Goal: Task Accomplishment & Management: Manage account settings

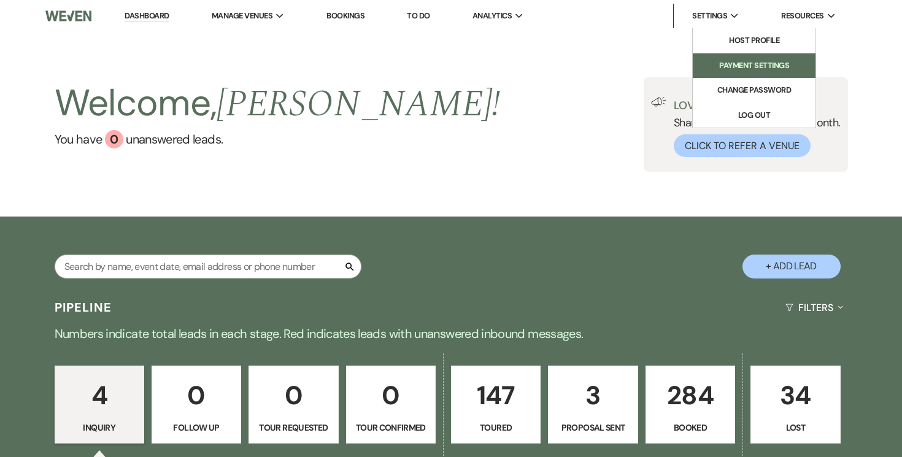
click at [718, 71] on li "Payment Settings" at bounding box center [754, 66] width 110 height 12
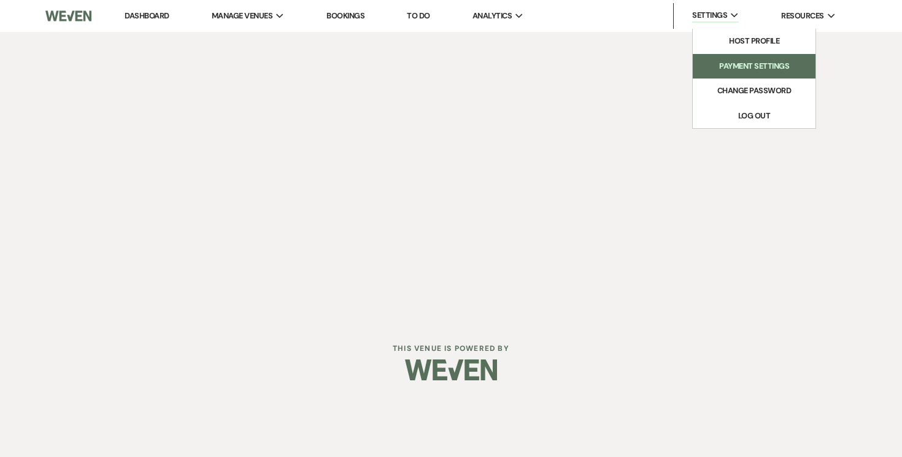
select select "834"
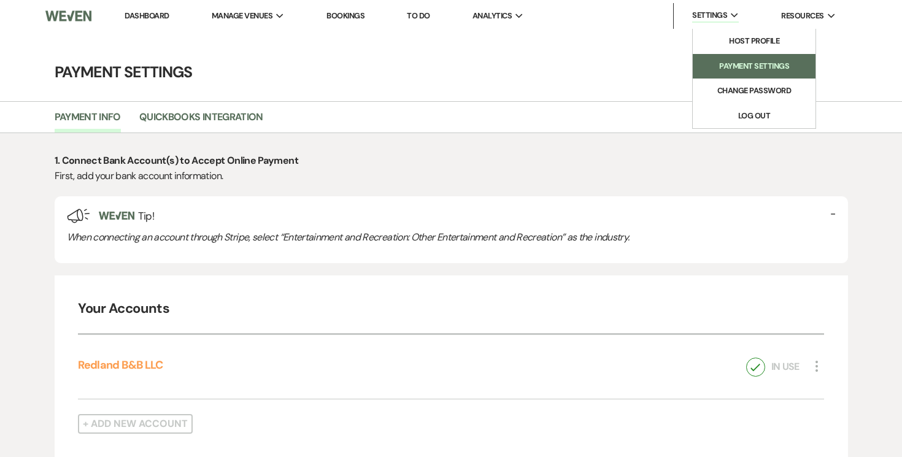
select select "true"
select select "340"
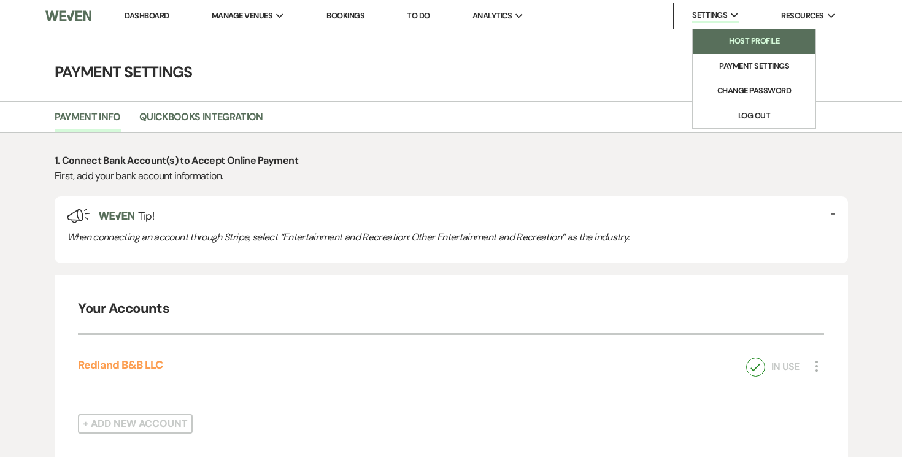
click at [703, 44] on li "Host Profile" at bounding box center [754, 41] width 110 height 12
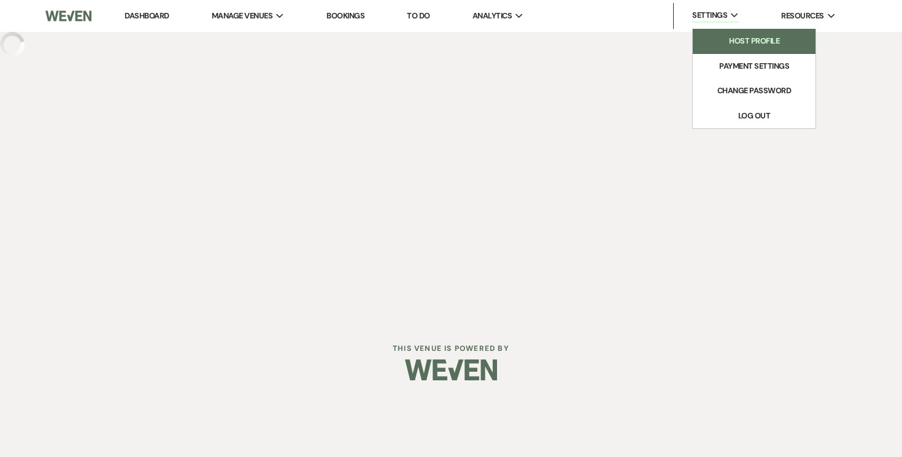
select select "business"
select select "false"
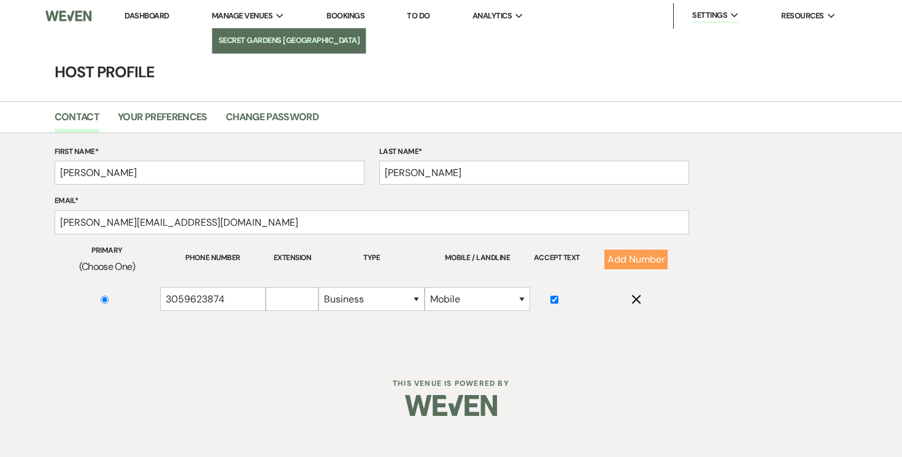
click at [245, 39] on li "Secret Gardens [GEOGRAPHIC_DATA]" at bounding box center [289, 40] width 142 height 12
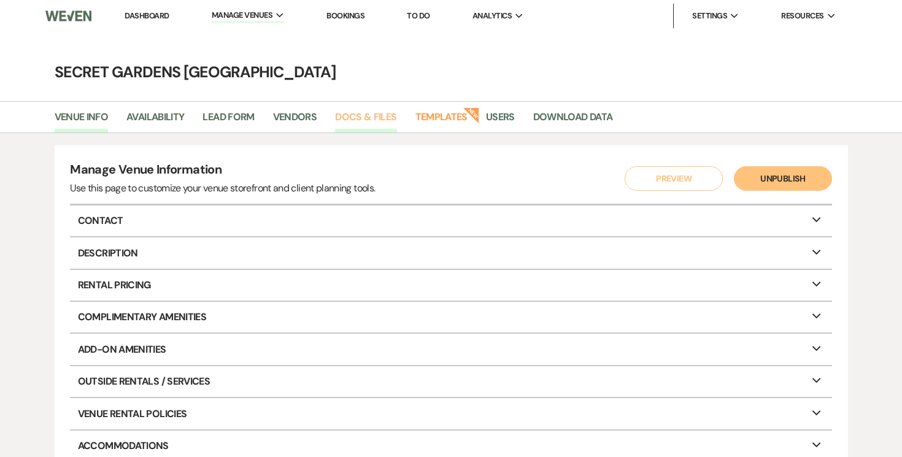
click at [378, 115] on link "Docs & Files" at bounding box center [365, 120] width 61 height 23
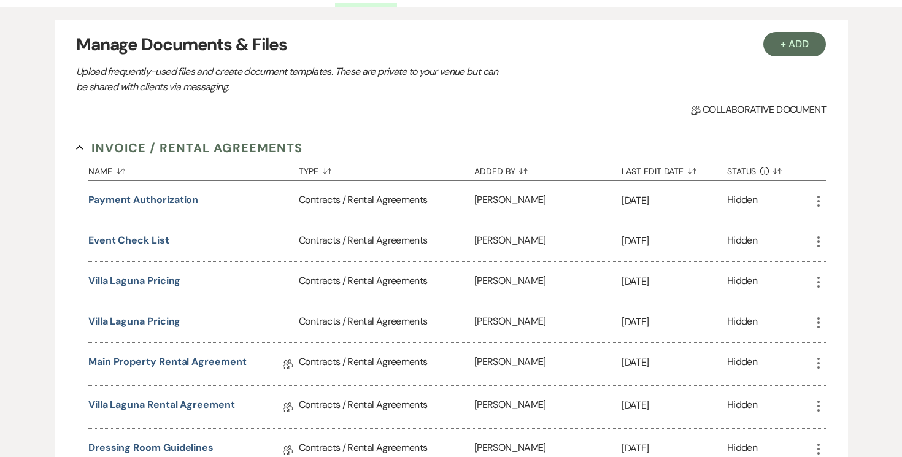
scroll to position [179, 0]
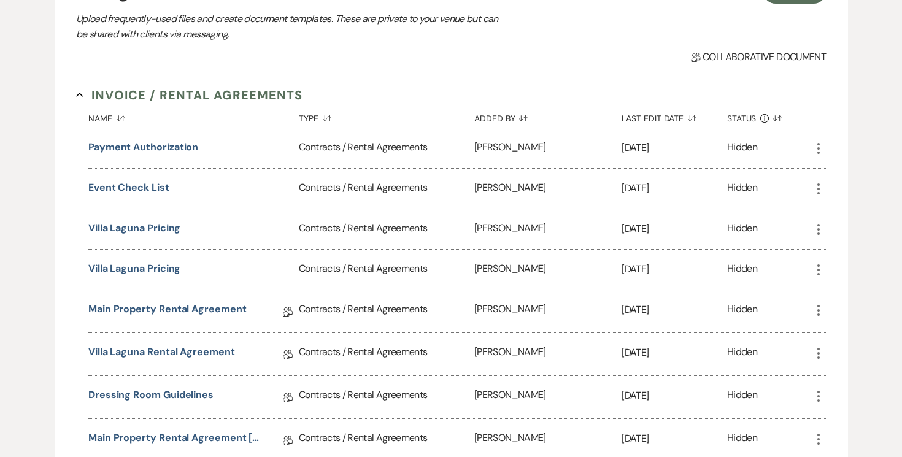
click at [820, 188] on icon "More" at bounding box center [818, 189] width 15 height 15
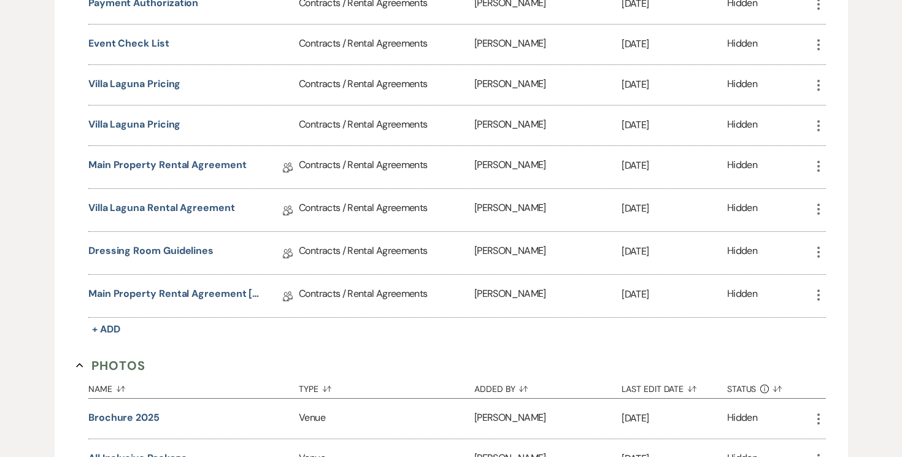
scroll to position [0, 0]
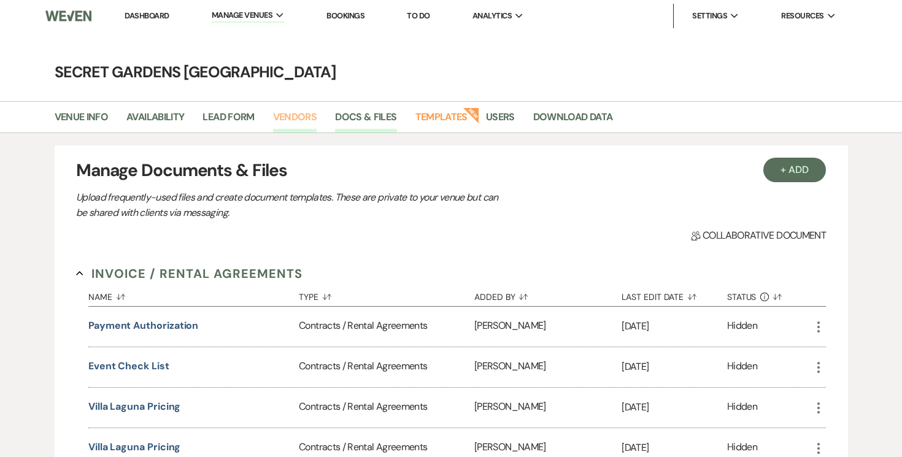
click at [290, 114] on link "Vendors" at bounding box center [295, 120] width 44 height 23
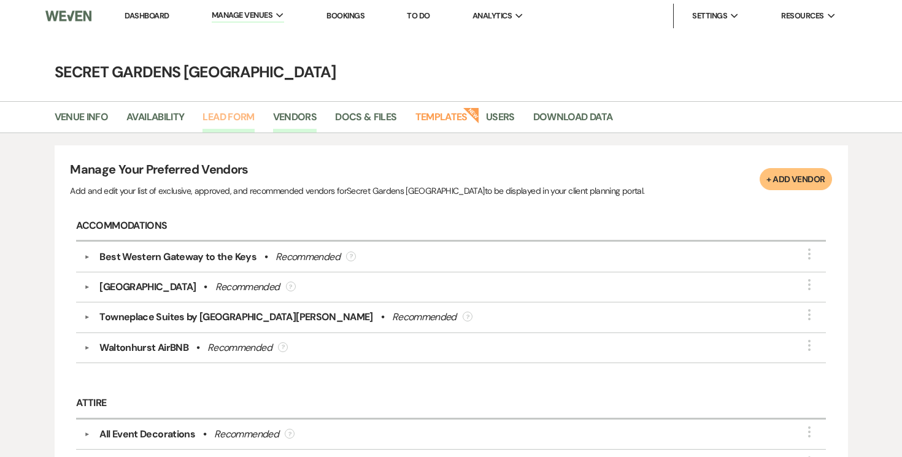
click at [240, 112] on link "Lead Form" at bounding box center [229, 120] width 52 height 23
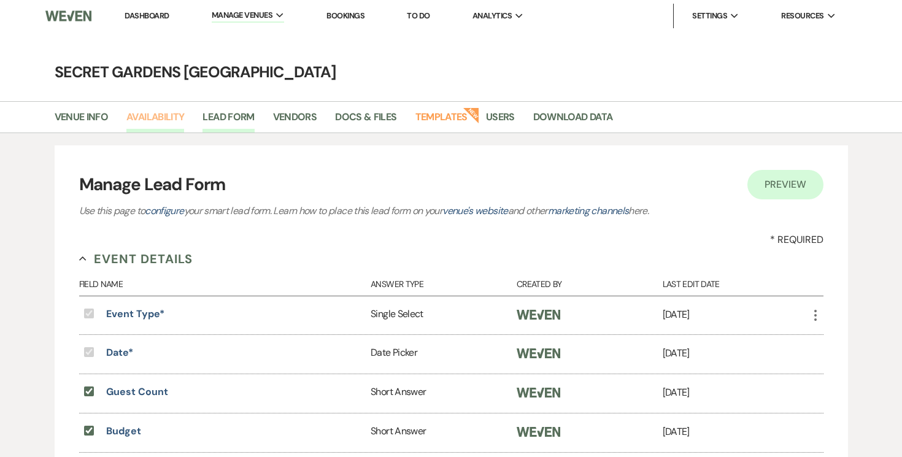
click at [165, 118] on link "Availability" at bounding box center [155, 120] width 58 height 23
select select "3"
select select "2026"
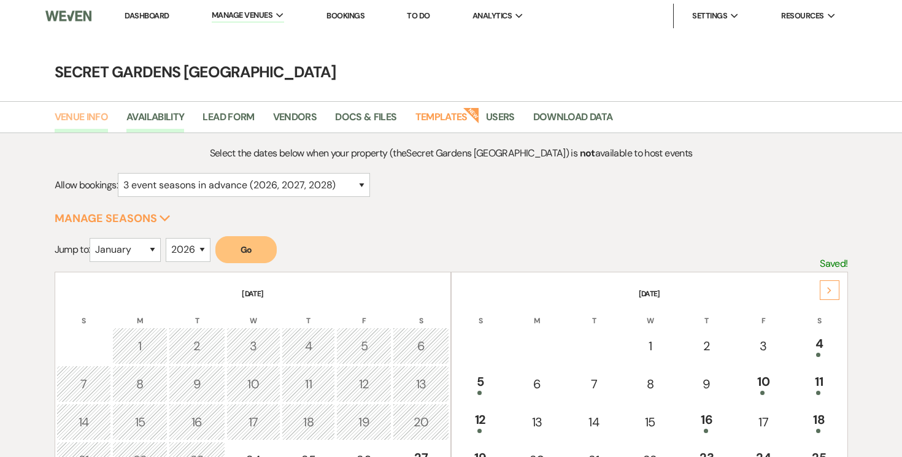
click at [81, 112] on link "Venue Info" at bounding box center [82, 120] width 54 height 23
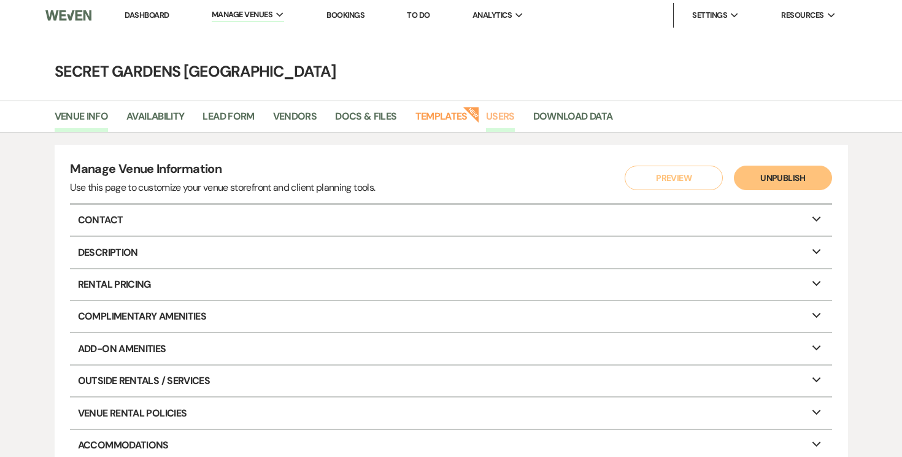
click at [500, 112] on link "Users" at bounding box center [500, 120] width 29 height 23
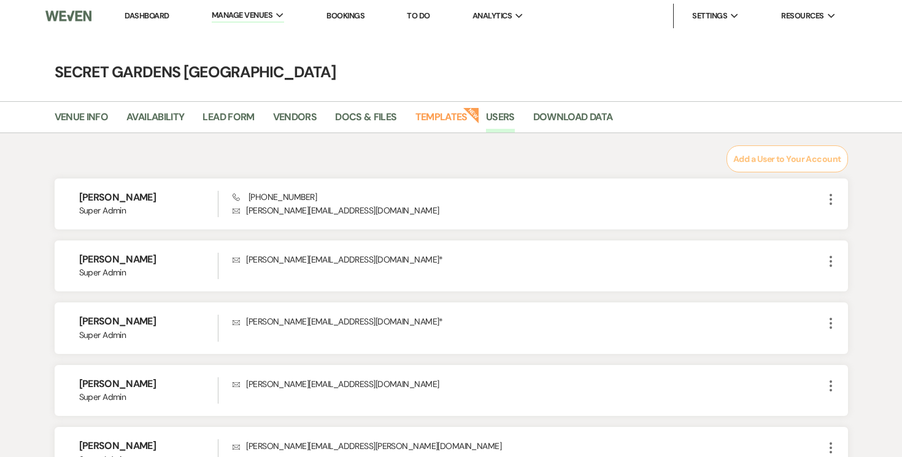
click at [66, 14] on img at bounding box center [68, 16] width 46 height 26
click at [155, 15] on link "Dashboard" at bounding box center [147, 15] width 44 height 10
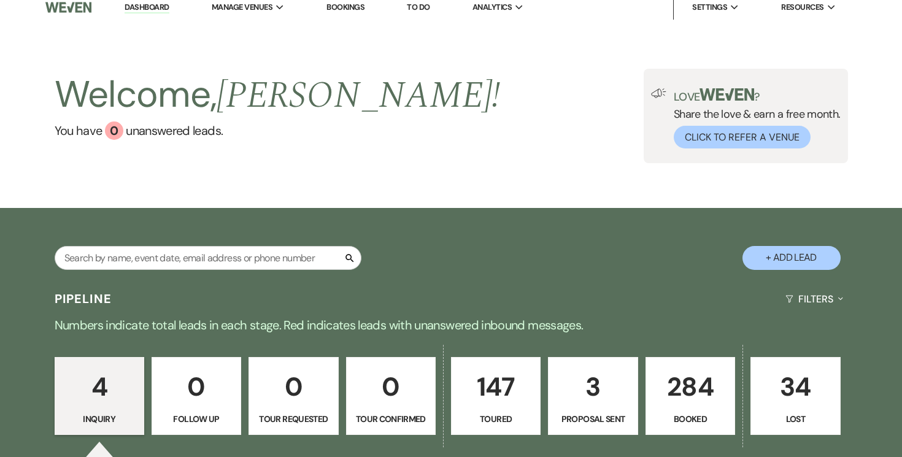
scroll to position [9, 0]
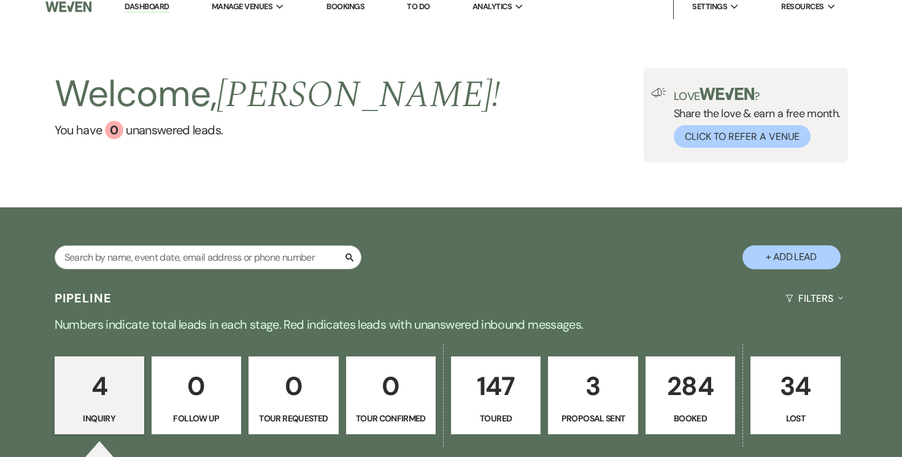
click at [420, 9] on link "To Do" at bounding box center [418, 6] width 23 height 10
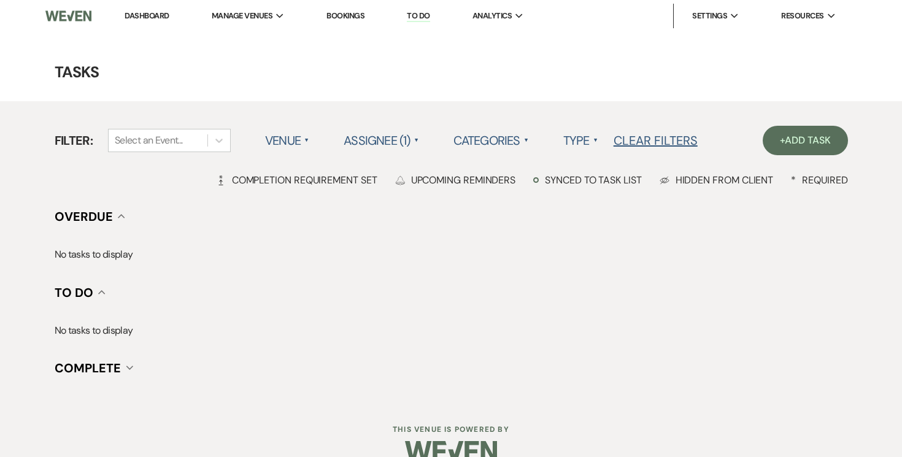
click at [299, 136] on label "Venue ▲" at bounding box center [287, 140] width 44 height 22
click at [403, 95] on main "Tasks Filter: Select an Event... Venue ▲ Secret Gardens Miami Assignee (1) ▲ Ca…" at bounding box center [451, 216] width 902 height 369
click at [404, 145] on label "Assignee (1) ▲" at bounding box center [381, 140] width 75 height 22
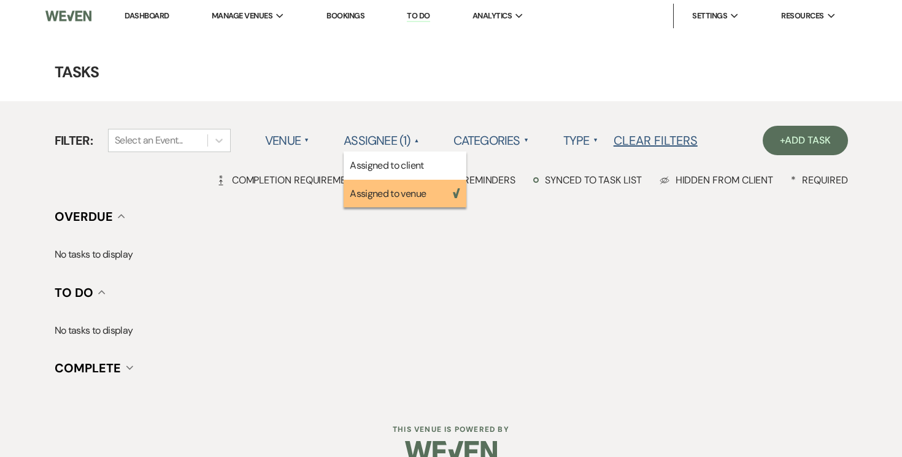
click at [425, 61] on h4 "Tasks" at bounding box center [451, 71] width 884 height 21
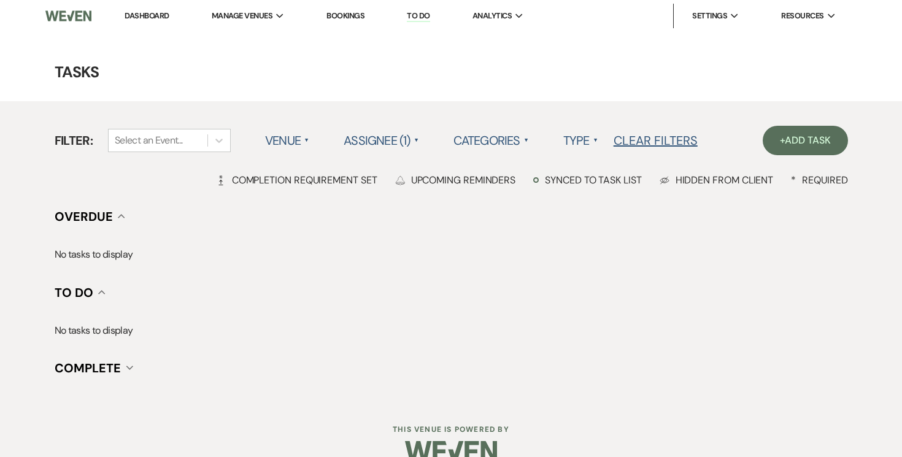
click at [528, 141] on span "▲" at bounding box center [526, 141] width 5 height 10
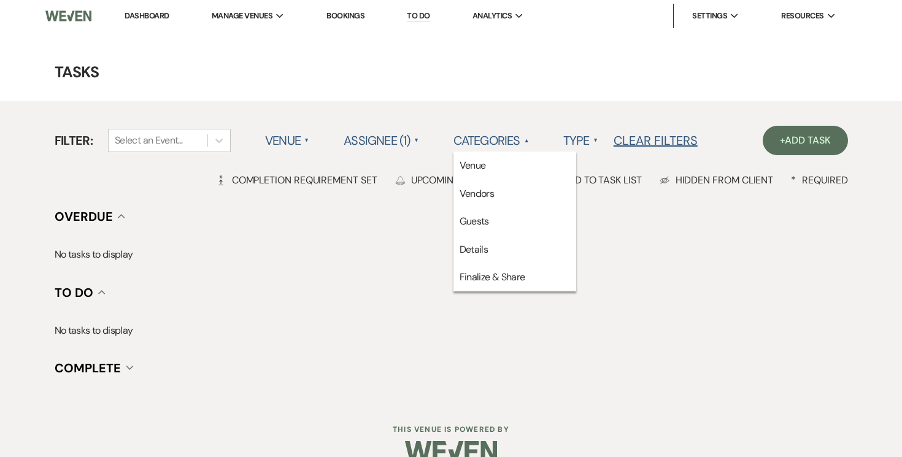
scroll to position [1, 0]
click at [564, 72] on h4 "Tasks" at bounding box center [451, 71] width 884 height 21
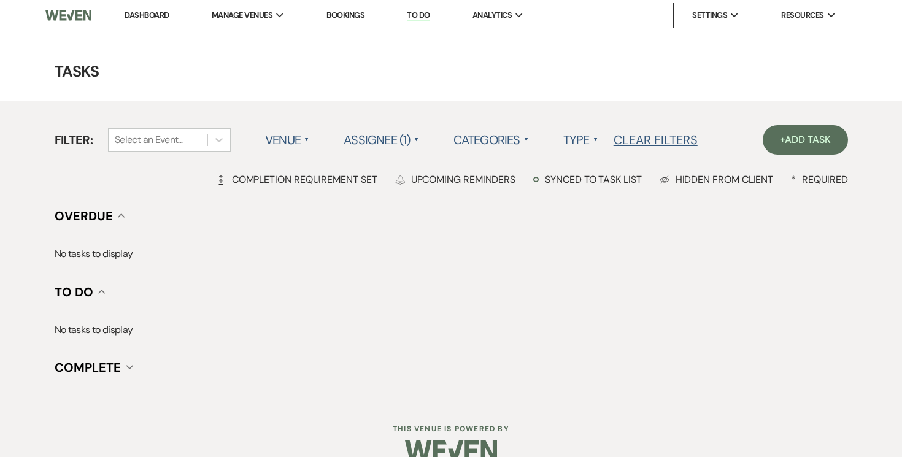
click at [593, 136] on label "Type ▲" at bounding box center [580, 140] width 35 height 22
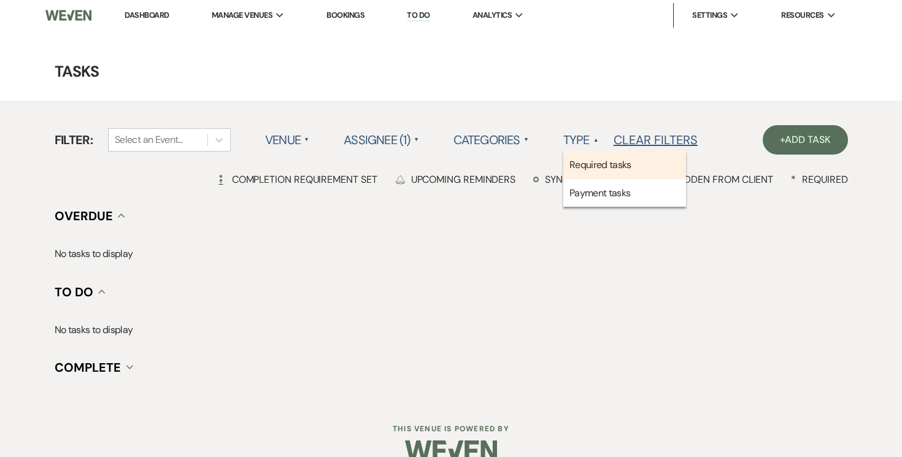
click at [604, 161] on li "Required tasks" at bounding box center [624, 165] width 123 height 28
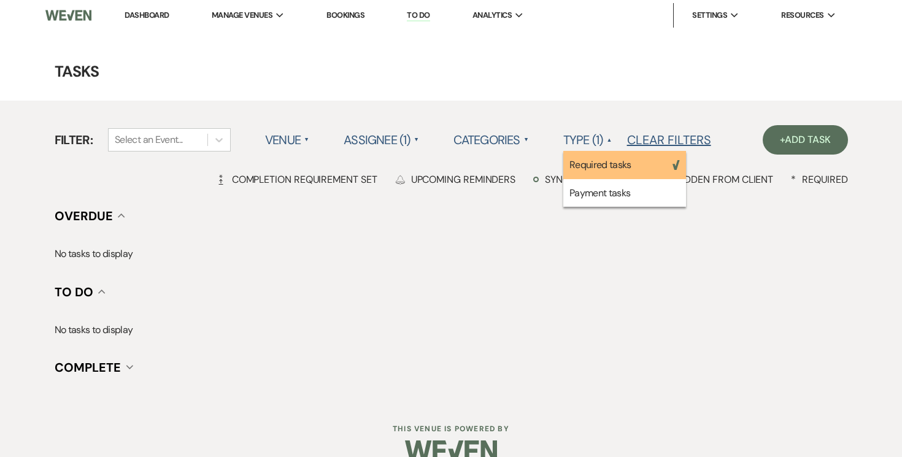
scroll to position [0, 0]
click at [444, 73] on h4 "Tasks" at bounding box center [451, 71] width 884 height 21
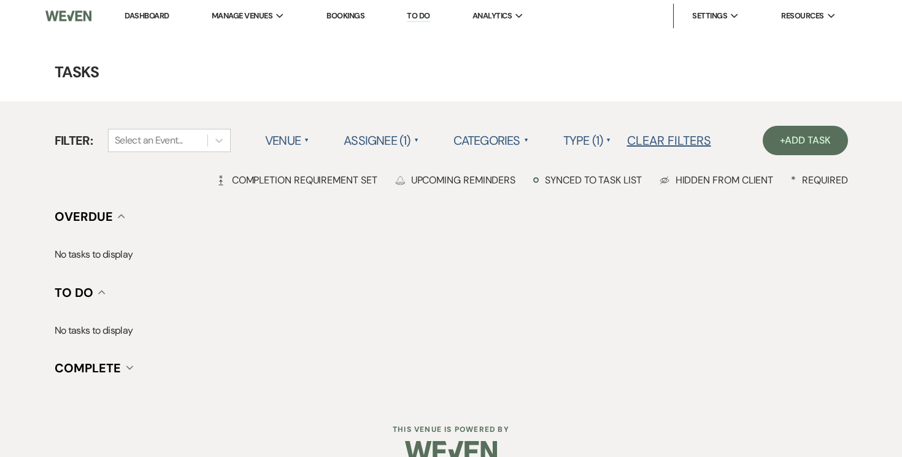
click at [306, 137] on span "▲" at bounding box center [306, 141] width 5 height 10
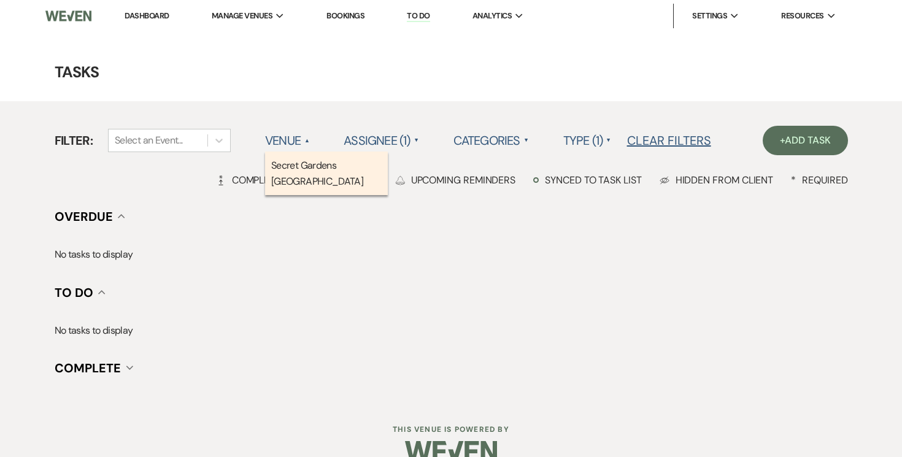
click at [309, 163] on li "Secret Gardens [GEOGRAPHIC_DATA]" at bounding box center [326, 174] width 123 height 44
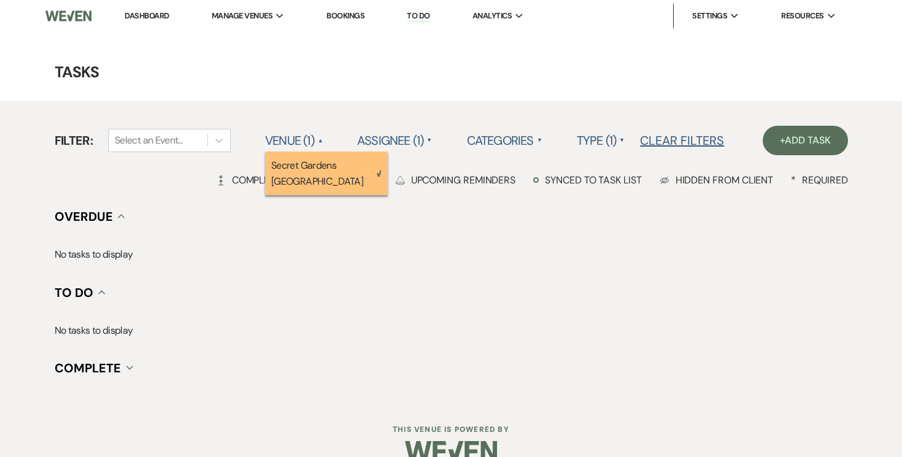
click at [312, 55] on main "Tasks Filter: Select an Event... Venue (1) ▲ Secret Gardens Miami Weven Check A…" at bounding box center [451, 216] width 902 height 369
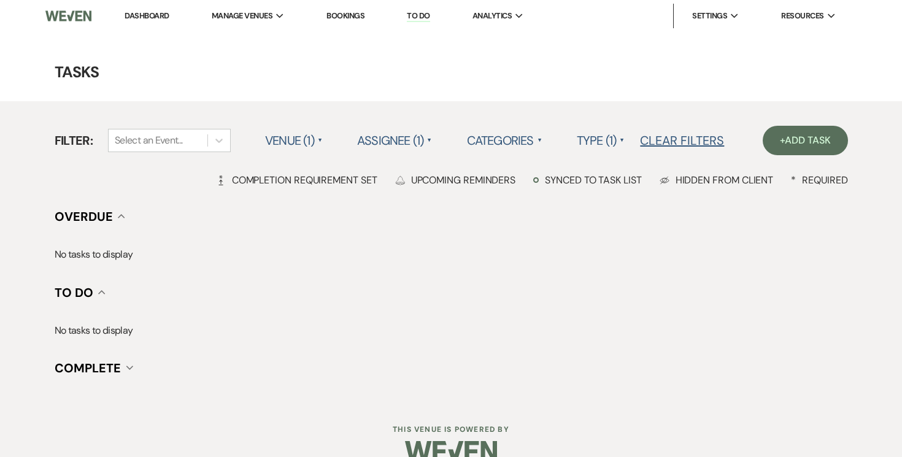
click at [153, 11] on link "Dashboard" at bounding box center [147, 15] width 44 height 10
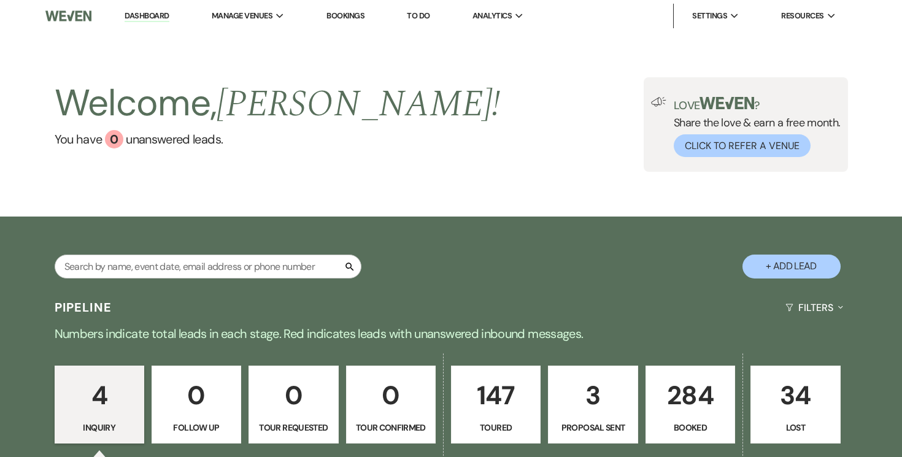
scroll to position [6, 0]
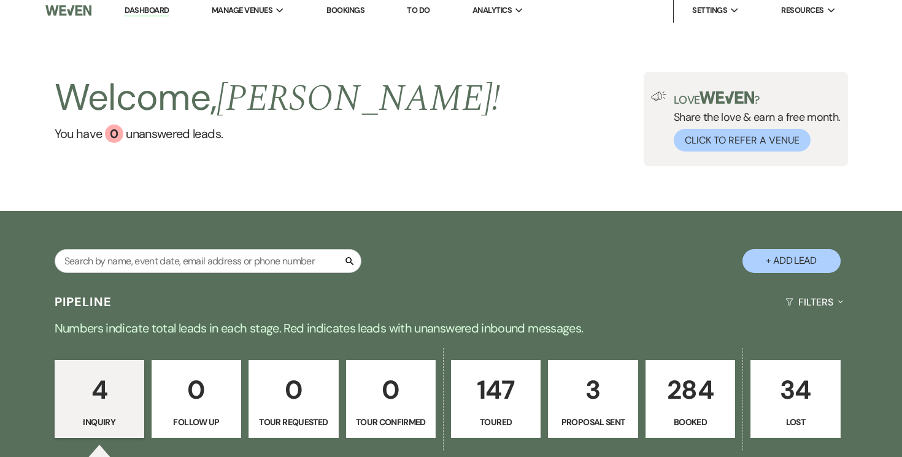
click at [692, 377] on p "284" at bounding box center [691, 389] width 74 height 41
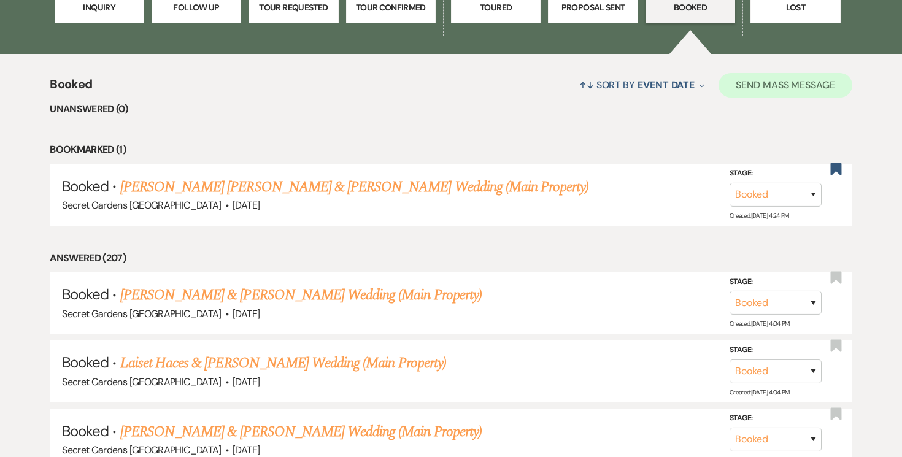
scroll to position [421, 0]
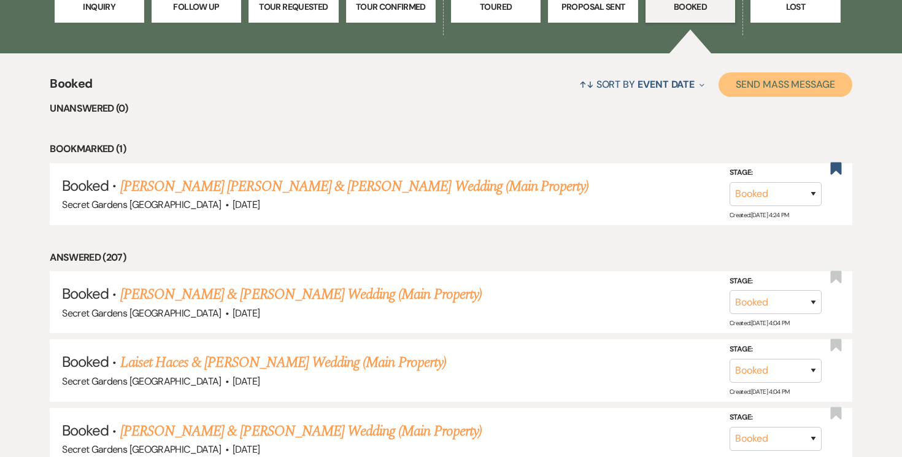
click at [762, 83] on button "Send Mass Message" at bounding box center [786, 84] width 134 height 25
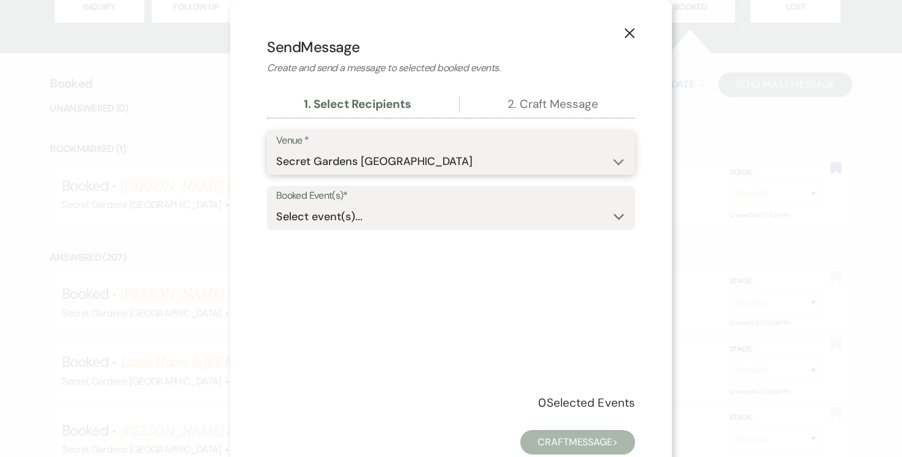
click at [617, 160] on select "Secret Gardens [GEOGRAPHIC_DATA]" at bounding box center [451, 162] width 350 height 24
click at [276, 150] on select "Secret Gardens [GEOGRAPHIC_DATA]" at bounding box center [451, 162] width 350 height 24
click at [620, 220] on icon "Expand" at bounding box center [619, 217] width 11 height 10
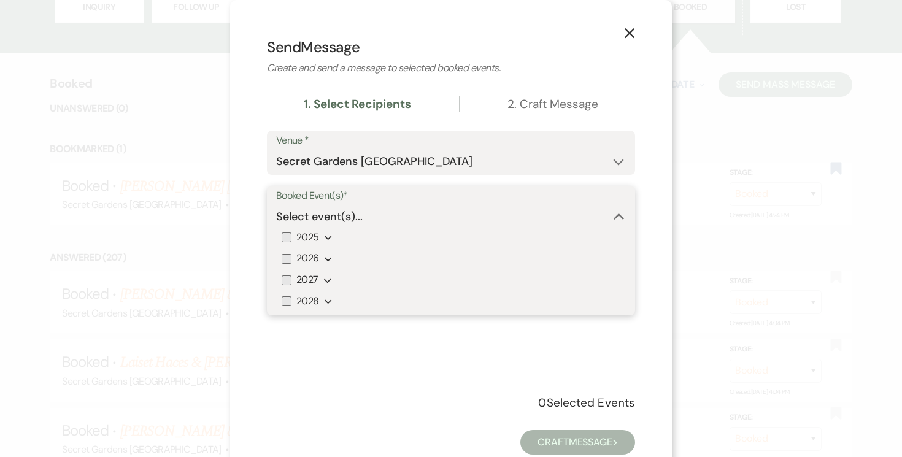
drag, startPoint x: 286, startPoint y: 239, endPoint x: 280, endPoint y: 250, distance: 12.3
click at [285, 240] on input "2025" at bounding box center [287, 238] width 10 height 10
checkbox input "true"
drag, startPoint x: 288, startPoint y: 260, endPoint x: 287, endPoint y: 267, distance: 7.5
click at [288, 260] on input "2026" at bounding box center [287, 259] width 10 height 10
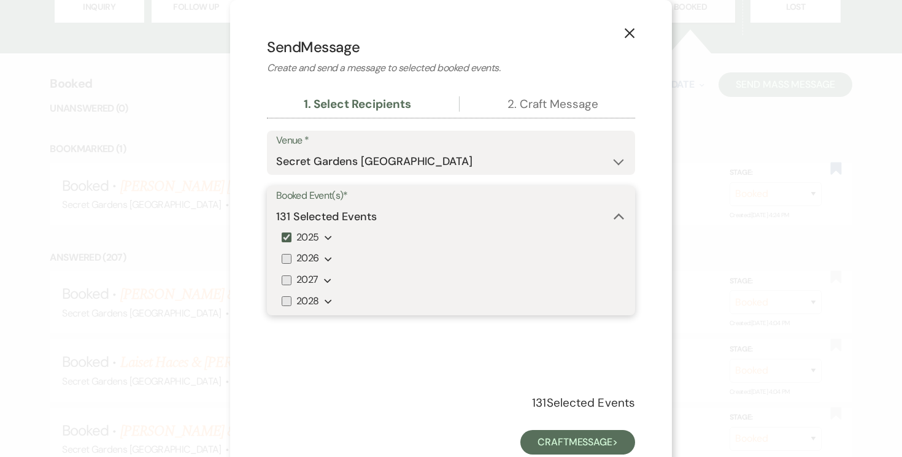
checkbox input "true"
click at [288, 278] on input "2027" at bounding box center [287, 281] width 10 height 10
checkbox input "true"
click at [287, 304] on input "2028" at bounding box center [287, 301] width 10 height 10
checkbox input "true"
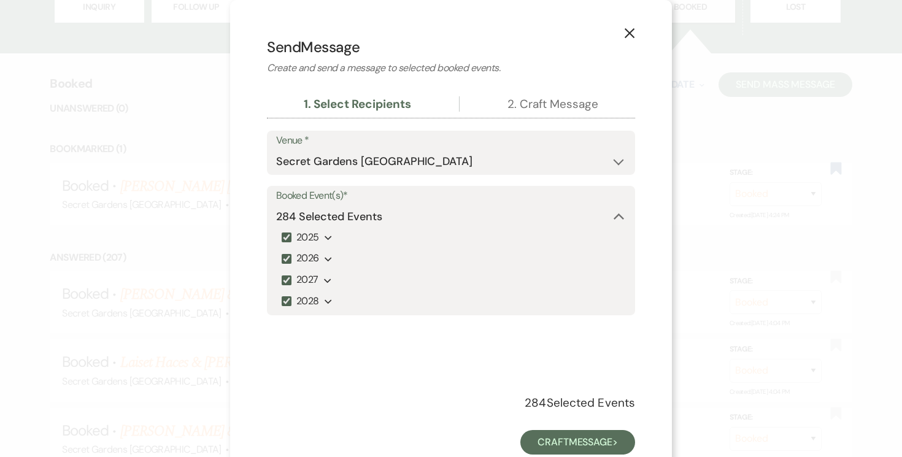
click at [429, 382] on div "Venue * Secret Gardens Miami Booked Event(s)* 284 Selected Events Collapse 2025…" at bounding box center [451, 293] width 368 height 325
click at [622, 217] on use "button" at bounding box center [619, 217] width 10 height 6
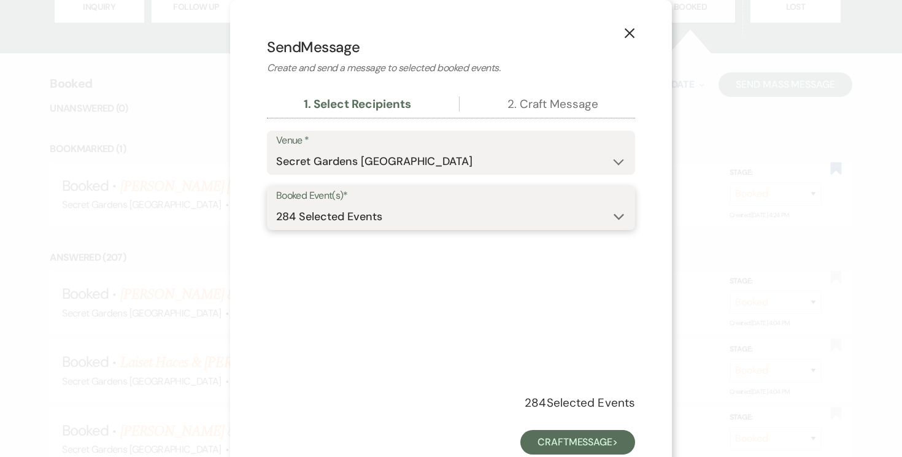
click at [622, 217] on icon "Expand" at bounding box center [619, 217] width 11 height 10
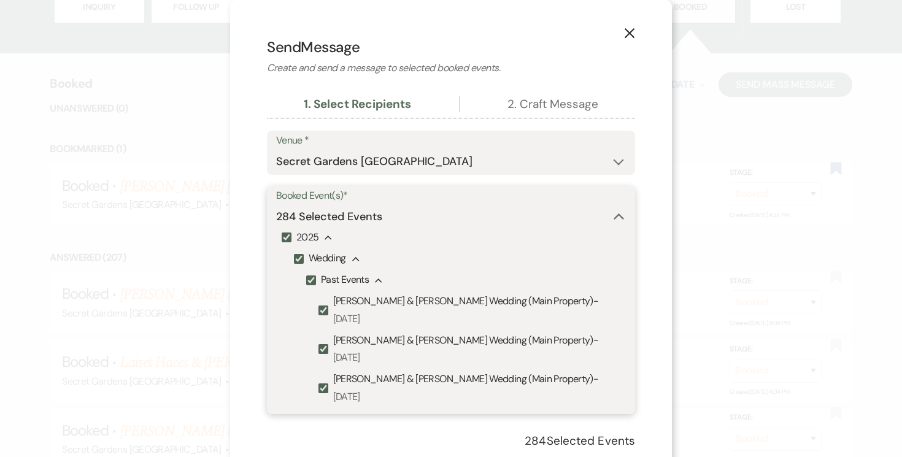
click at [622, 217] on use "button" at bounding box center [619, 217] width 10 height 6
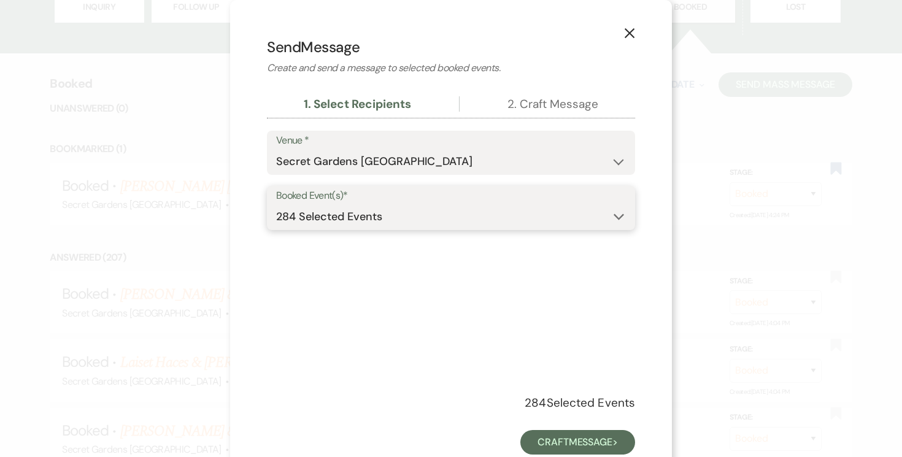
click at [620, 214] on icon "Expand" at bounding box center [619, 217] width 11 height 10
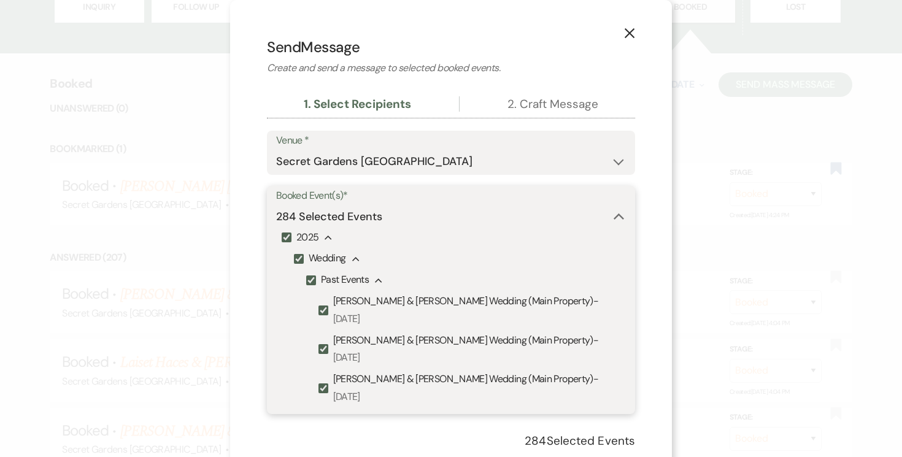
click at [312, 281] on input "Past Events" at bounding box center [311, 281] width 10 height 10
checkbox input "false"
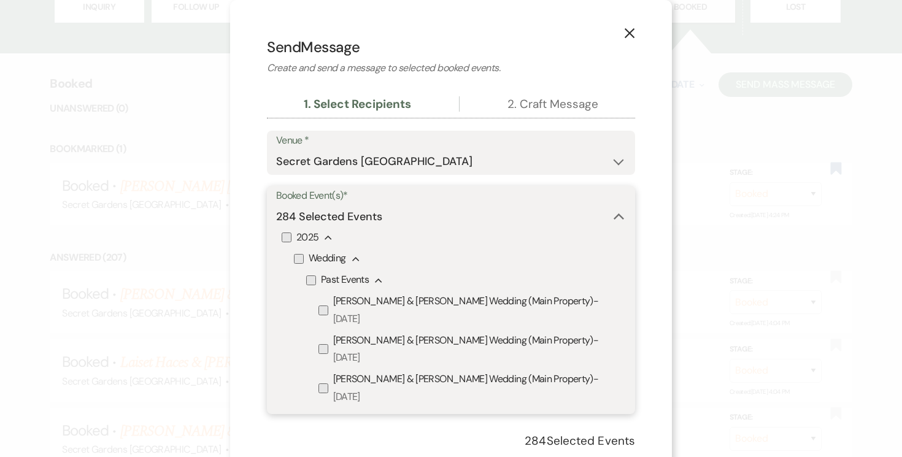
checkbox input "false"
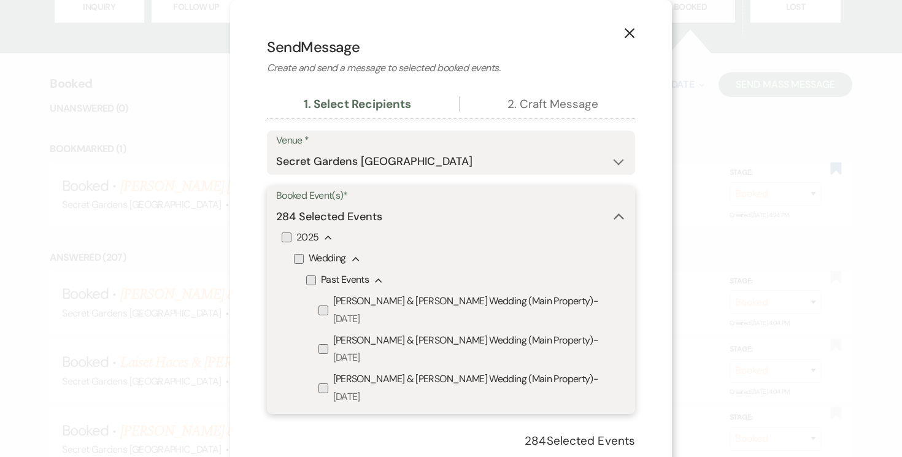
checkbox input "false"
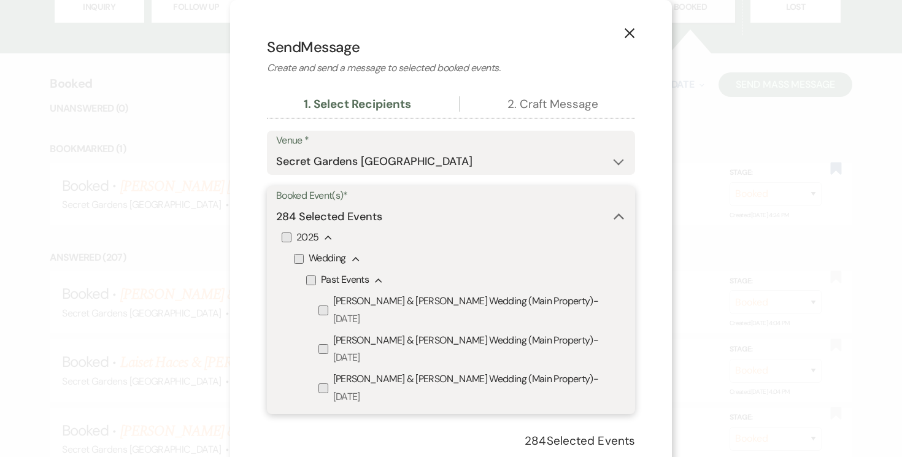
checkbox input "false"
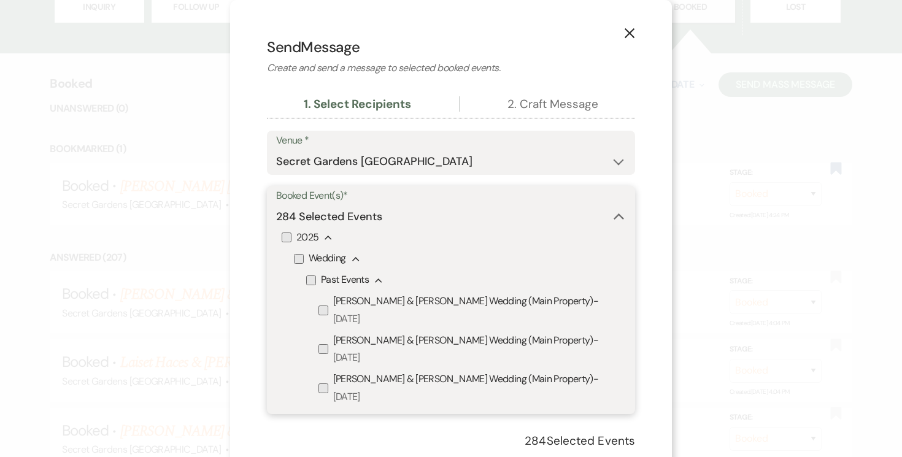
checkbox input "false"
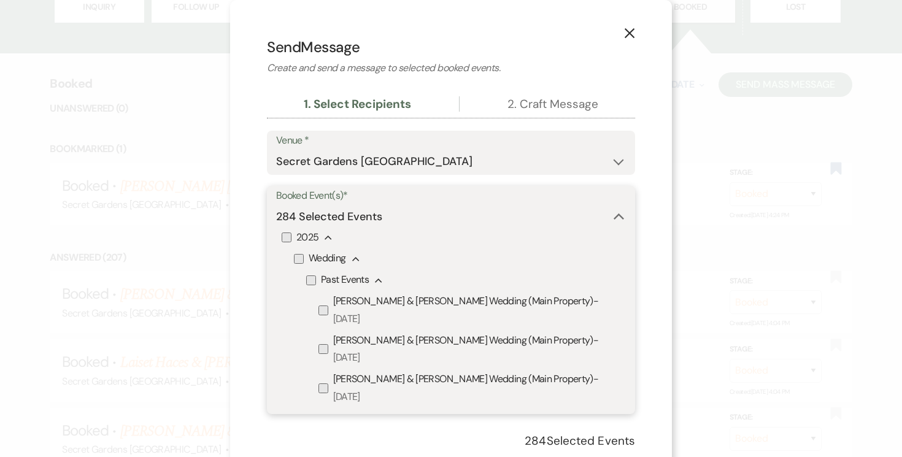
checkbox input "false"
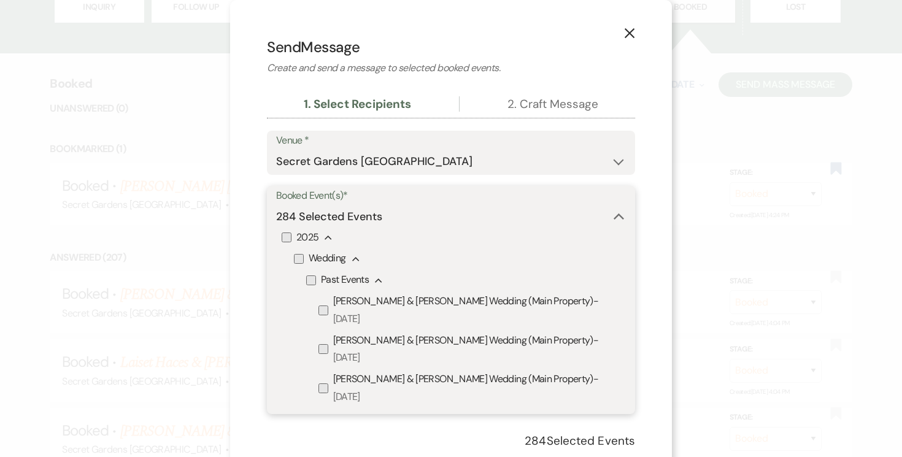
checkbox input "false"
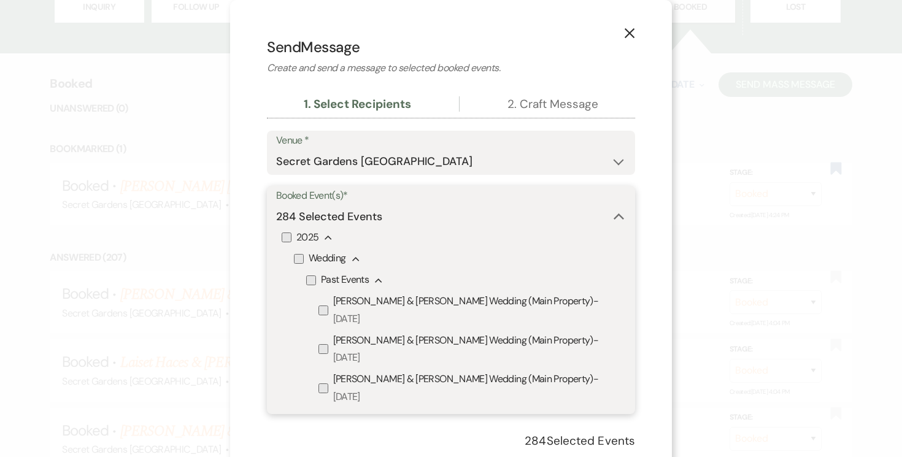
checkbox input "false"
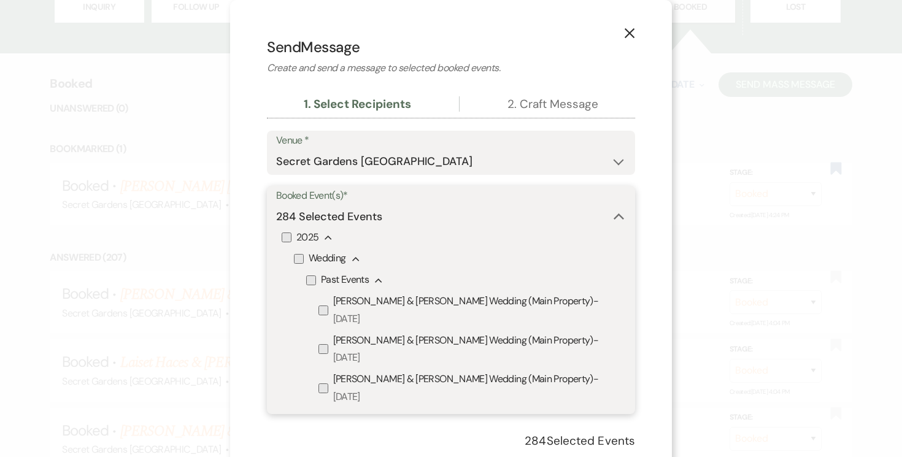
checkbox input "false"
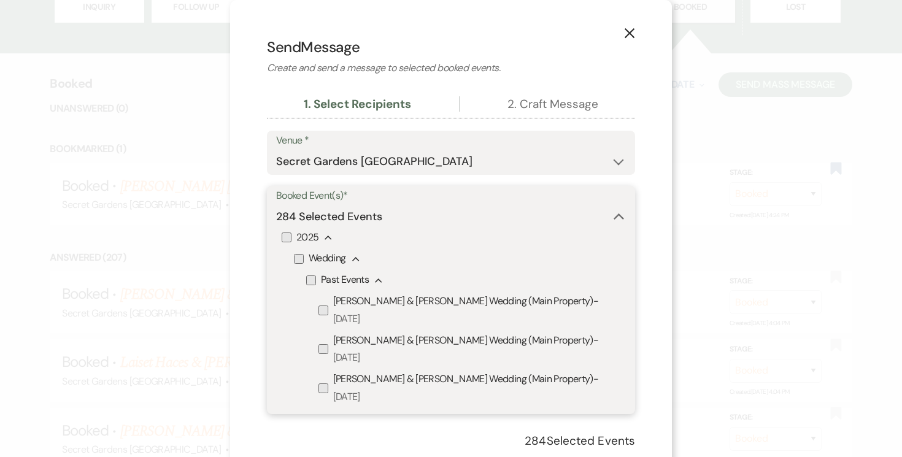
checkbox input "false"
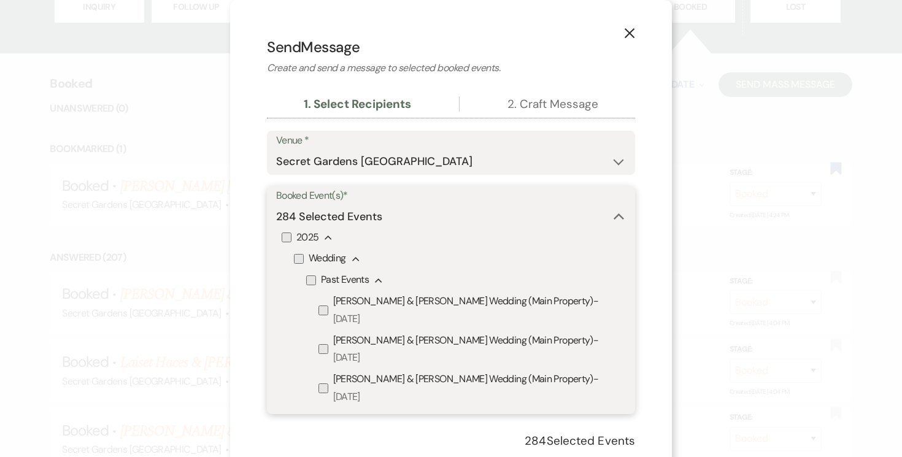
checkbox input "false"
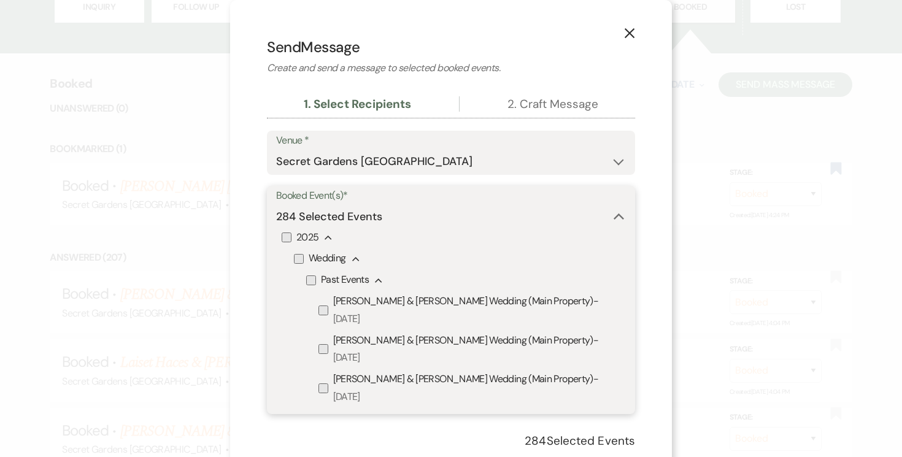
checkbox input "false"
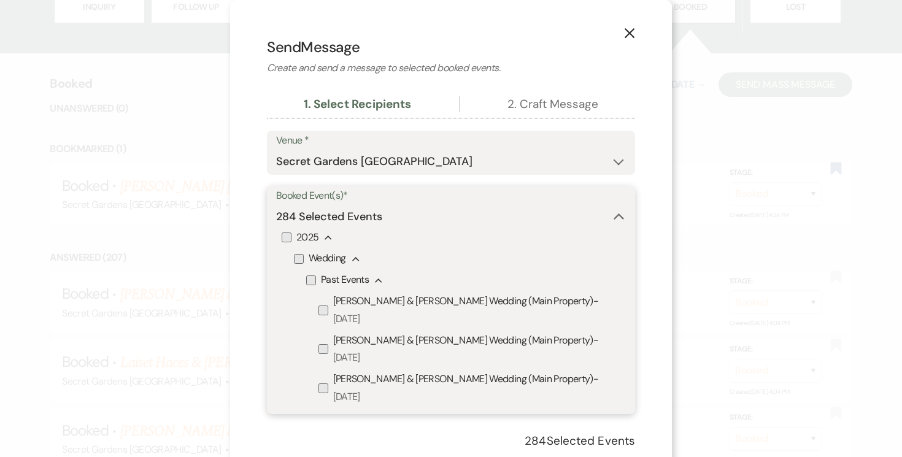
checkbox input "false"
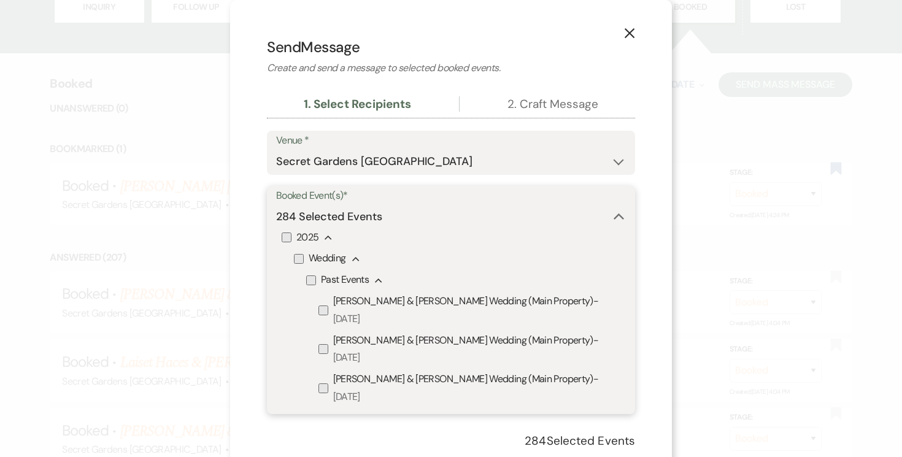
checkbox input "false"
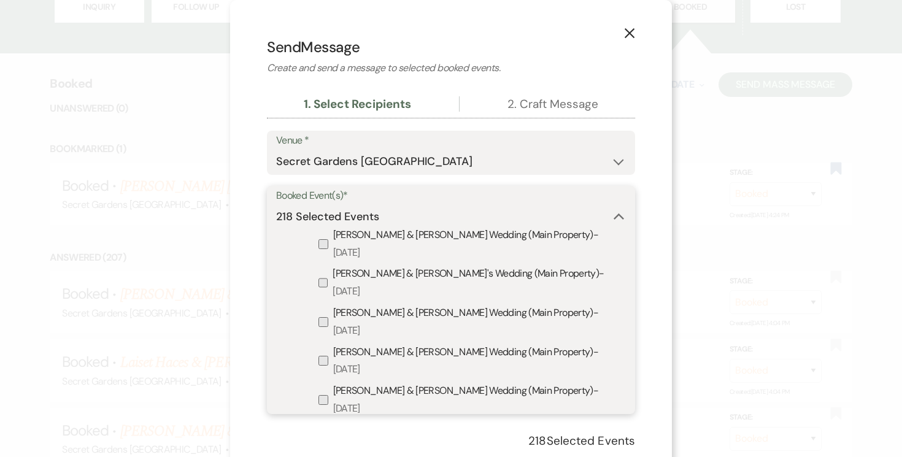
scroll to position [1023, 0]
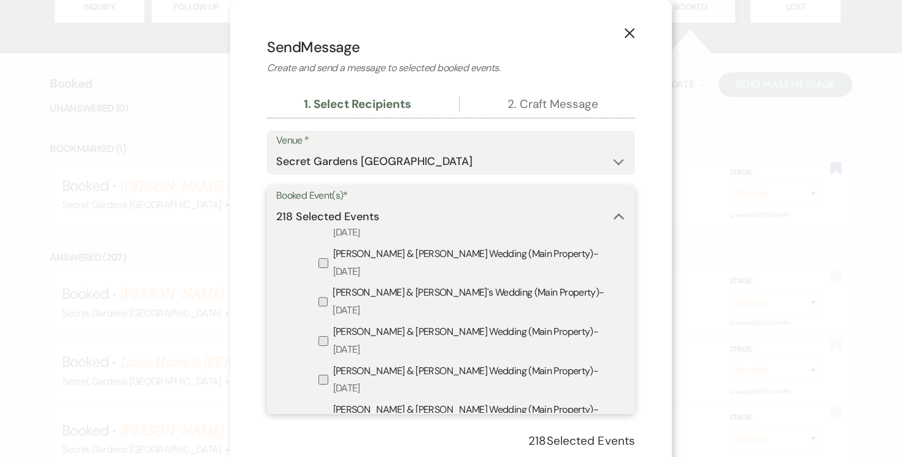
click at [617, 215] on use "button" at bounding box center [619, 217] width 10 height 6
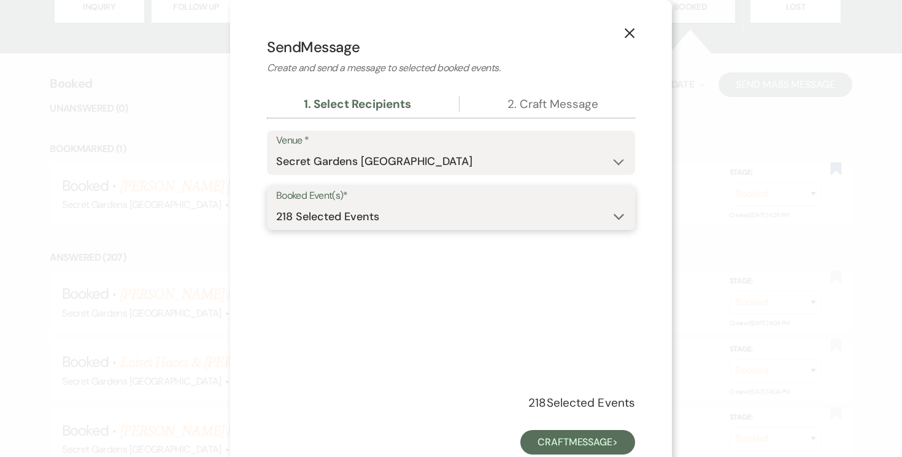
click at [622, 217] on icon "Expand" at bounding box center [619, 217] width 11 height 10
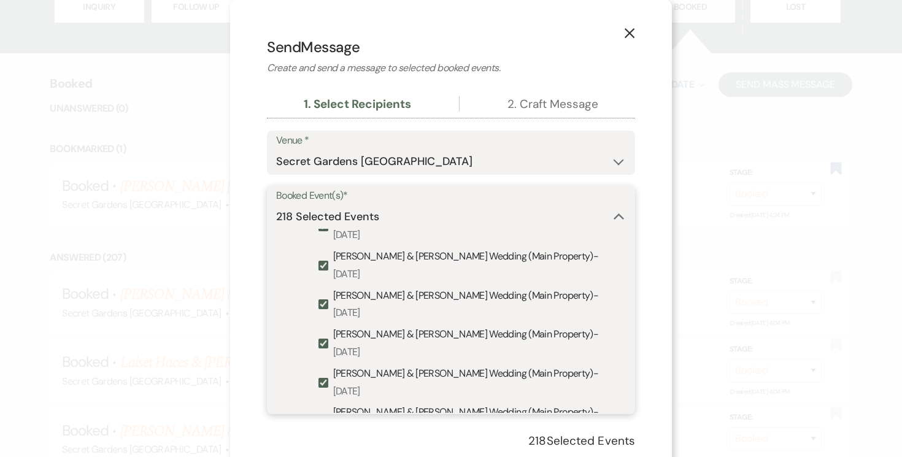
scroll to position [830, 0]
click at [619, 214] on use "button" at bounding box center [619, 217] width 10 height 6
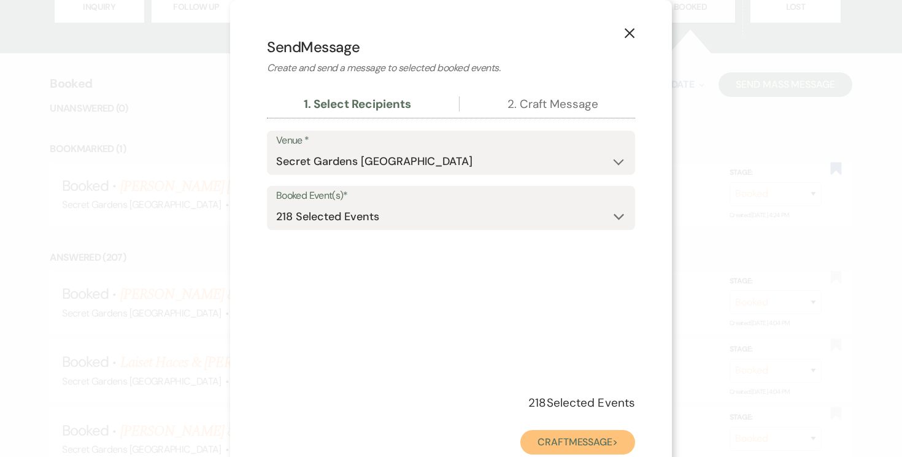
click at [587, 439] on button "Craft Message >" at bounding box center [577, 442] width 115 height 25
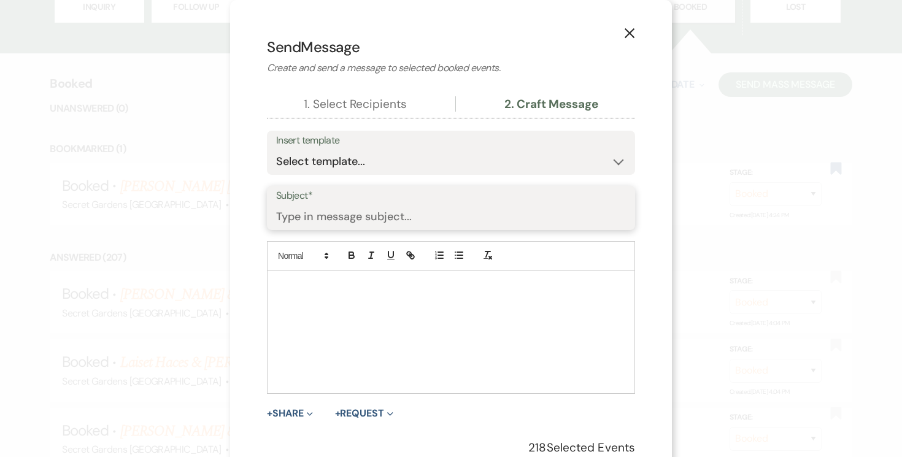
click at [506, 212] on input "Subject*" at bounding box center [451, 217] width 350 height 24
click at [626, 33] on icon "X" at bounding box center [629, 33] width 11 height 11
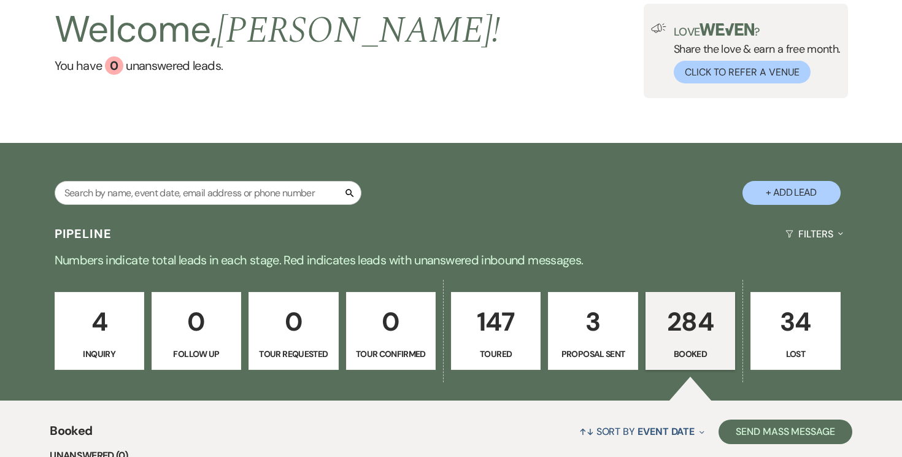
scroll to position [74, 0]
